Goal: Task Accomplishment & Management: Complete application form

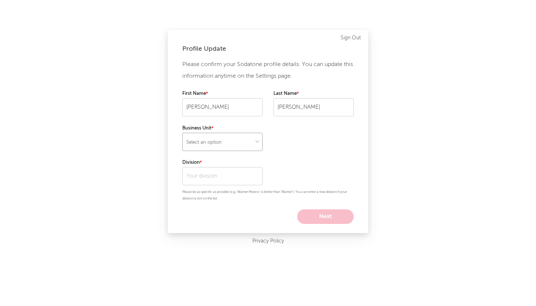
select select "warner_chappell"
click at [225, 172] on input "text" at bounding box center [222, 176] width 80 height 18
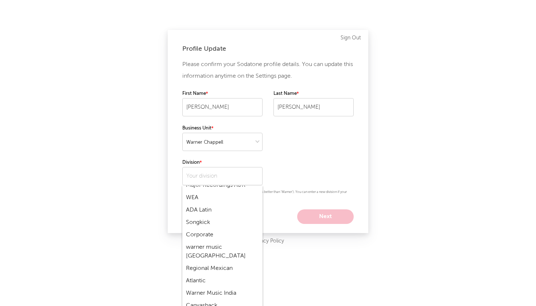
click at [208, 275] on div "Atlantic" at bounding box center [222, 281] width 80 height 12
type input "Atlantic"
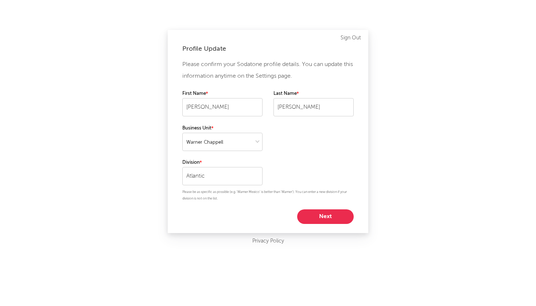
click at [315, 217] on button "Next" at bounding box center [325, 216] width 57 height 15
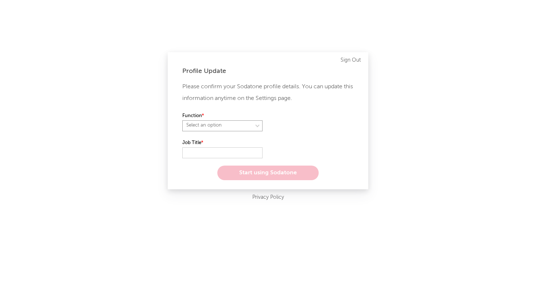
select select "anr"
click at [217, 150] on input "text" at bounding box center [222, 152] width 80 height 11
click at [309, 118] on label "Role" at bounding box center [314, 116] width 80 height 9
select select "other"
click at [239, 152] on input "text" at bounding box center [222, 152] width 80 height 11
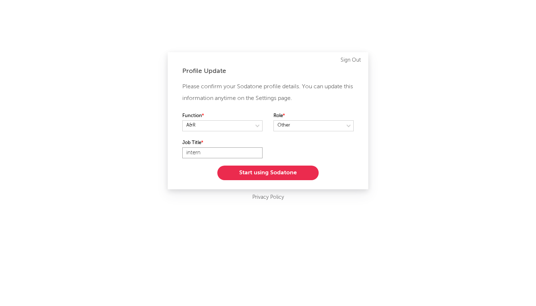
type input "intern"
click at [247, 169] on button "Start using Sodatone" at bounding box center [267, 173] width 101 height 15
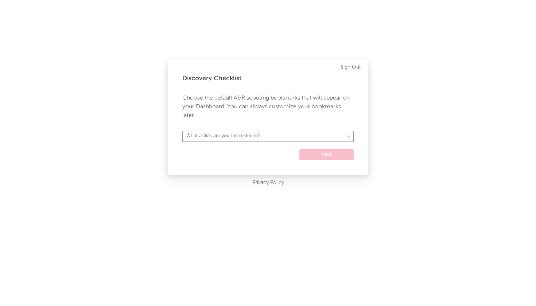
select select "15"
click at [325, 151] on button "Next" at bounding box center [327, 154] width 54 height 11
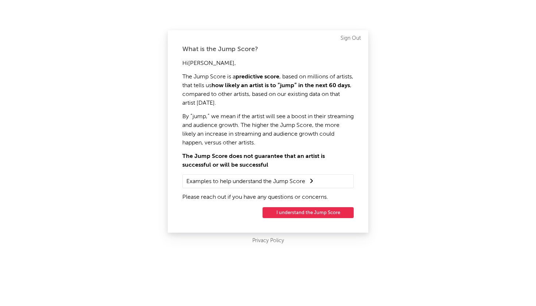
click at [299, 209] on button "I understand the Jump Score" at bounding box center [308, 212] width 91 height 11
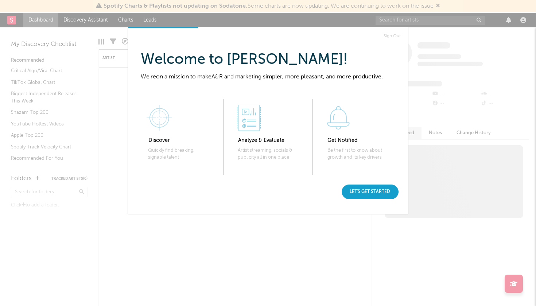
click at [371, 185] on div "Let's get started" at bounding box center [370, 192] width 57 height 15
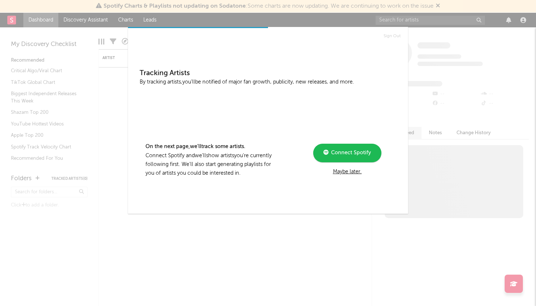
click at [358, 155] on span "Connect Spotify" at bounding box center [350, 152] width 42 height 5
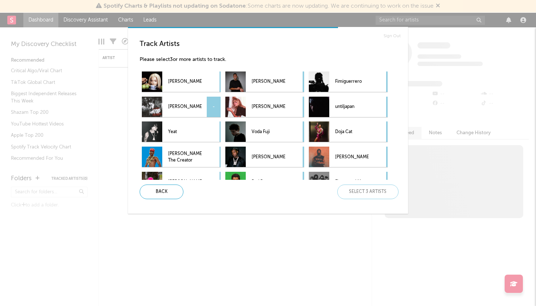
click at [187, 108] on p "[PERSON_NAME]" at bounding box center [185, 107] width 34 height 16
click at [278, 81] on p "[PERSON_NAME]" at bounding box center [269, 82] width 34 height 16
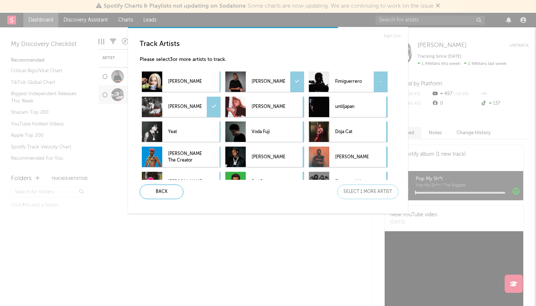
click at [361, 82] on p "Fimiguerrero" at bounding box center [352, 82] width 34 height 16
click at [361, 104] on p "untiljapan" at bounding box center [352, 107] width 34 height 16
click at [336, 161] on p "[PERSON_NAME]" at bounding box center [352, 157] width 34 height 16
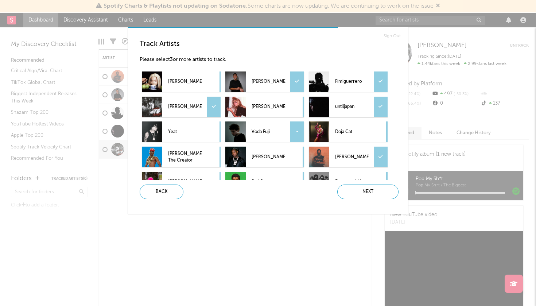
click at [272, 131] on p "Voda Fuji" at bounding box center [269, 132] width 34 height 16
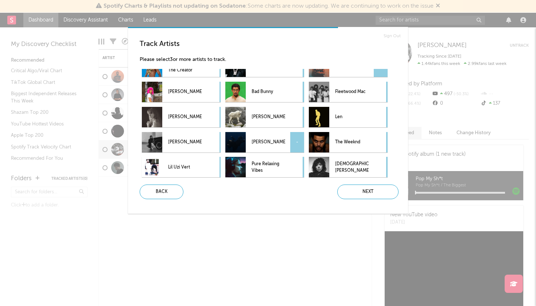
scroll to position [98, 0]
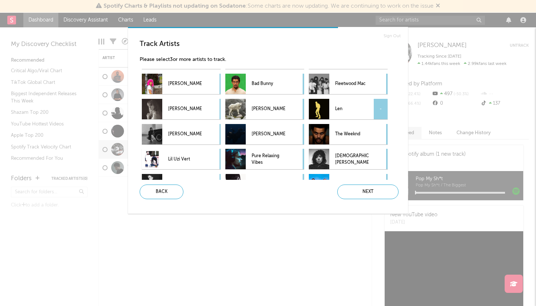
click at [341, 112] on p "Len" at bounding box center [352, 109] width 34 height 16
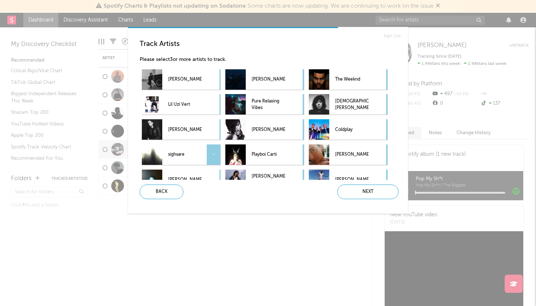
click at [187, 153] on p "sighsare" at bounding box center [185, 155] width 34 height 16
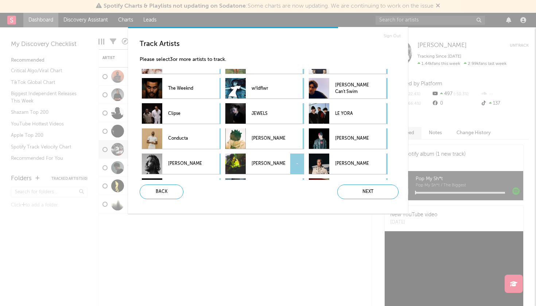
scroll to position [395, 0]
click at [350, 135] on p "[PERSON_NAME]" at bounding box center [352, 139] width 34 height 16
click at [354, 114] on p "LE YORA" at bounding box center [352, 113] width 34 height 16
click at [285, 111] on p "JEWELS" at bounding box center [269, 113] width 34 height 16
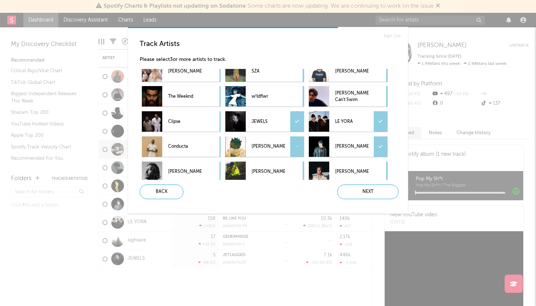
scroll to position [386, 0]
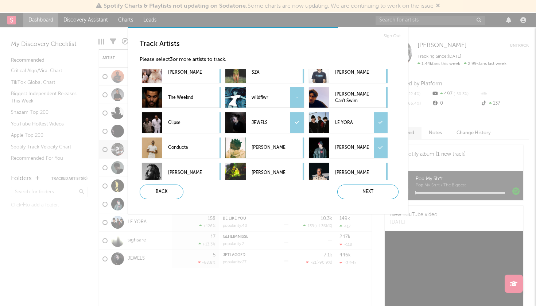
click at [285, 102] on p "w!ldflwr" at bounding box center [269, 97] width 34 height 16
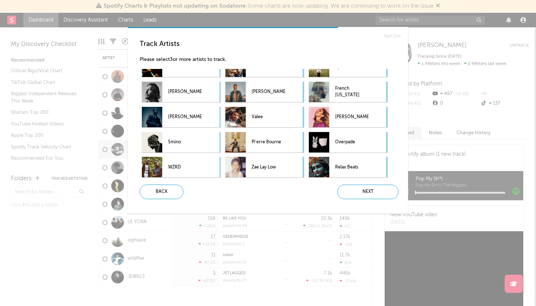
scroll to position [769, 0]
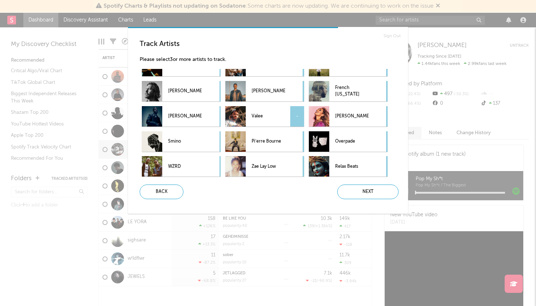
click at [287, 118] on div "Valee -" at bounding box center [265, 116] width 79 height 20
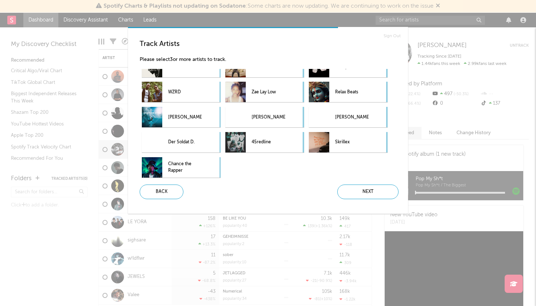
scroll to position [843, 0]
click at [355, 191] on div "Next" at bounding box center [368, 192] width 61 height 15
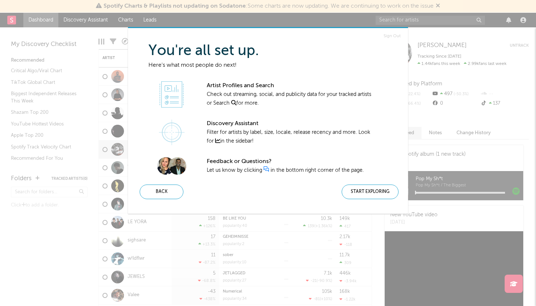
click at [355, 191] on div "Start Exploring" at bounding box center [370, 192] width 57 height 15
